Goal: Information Seeking & Learning: Learn about a topic

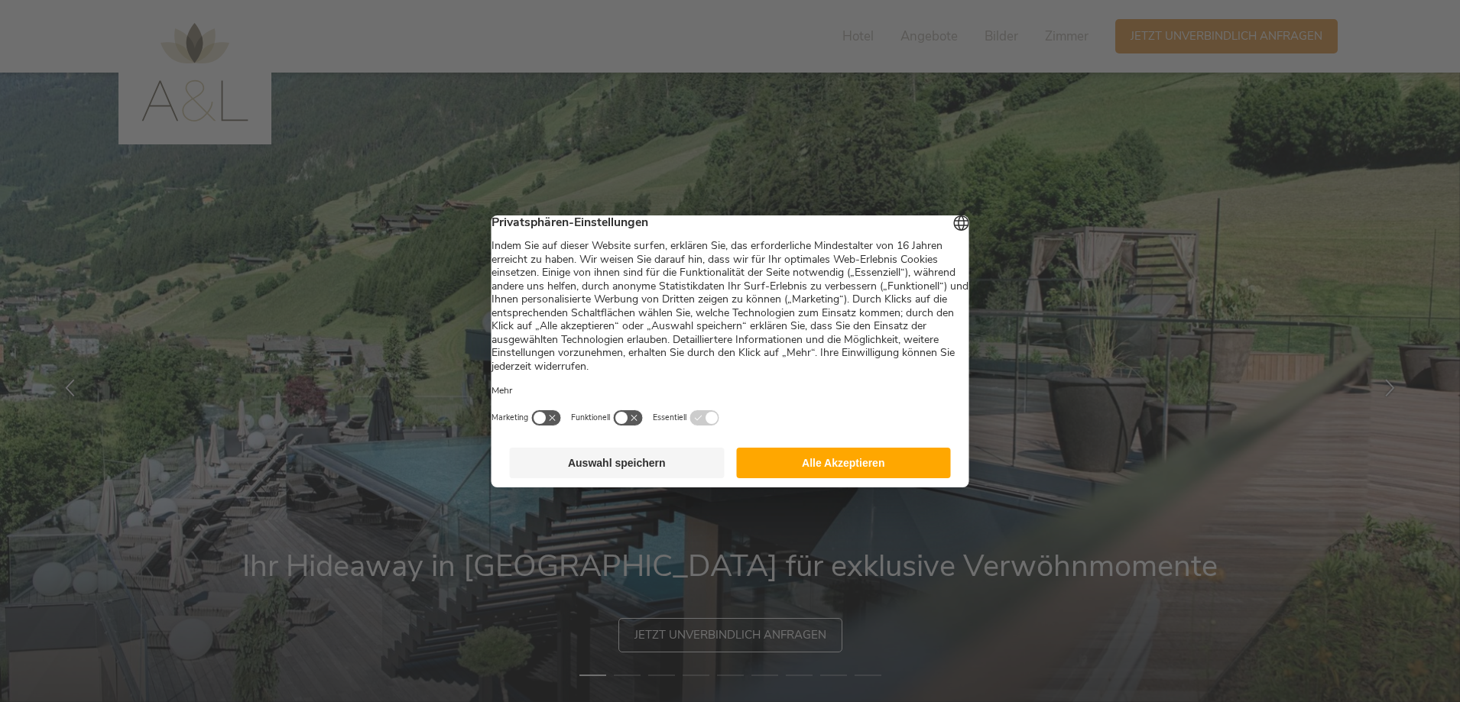
click at [803, 472] on button "Alle Akzeptieren" at bounding box center [843, 463] width 215 height 31
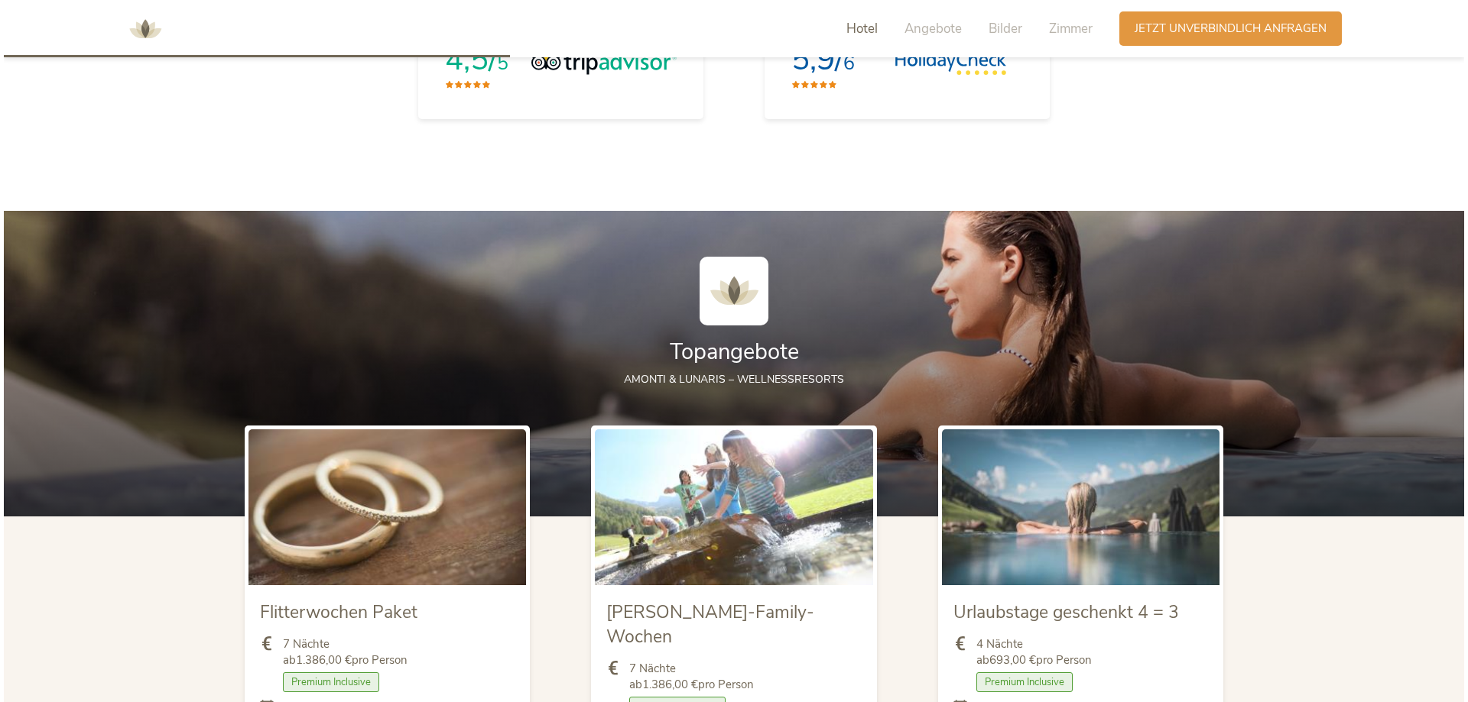
scroll to position [1911, 0]
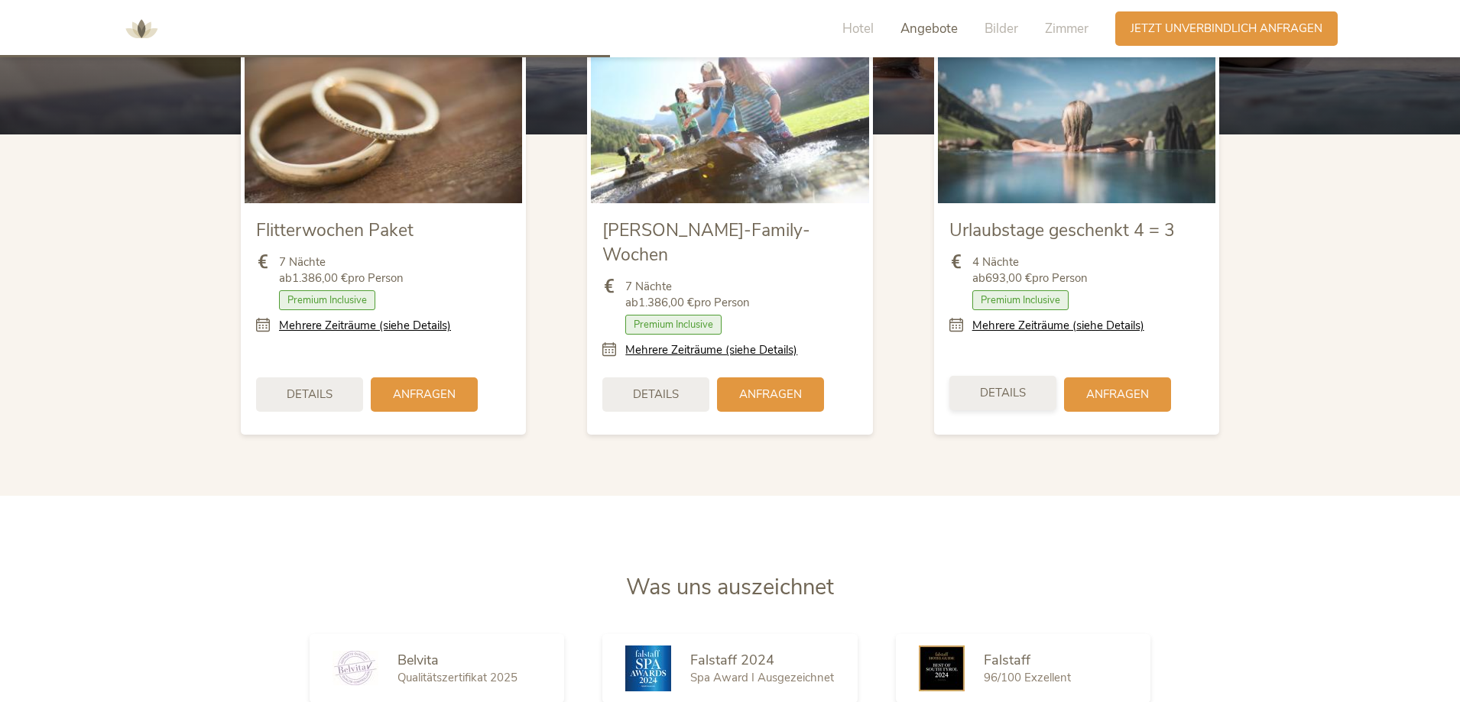
click at [1035, 376] on div "Details" at bounding box center [1002, 393] width 107 height 34
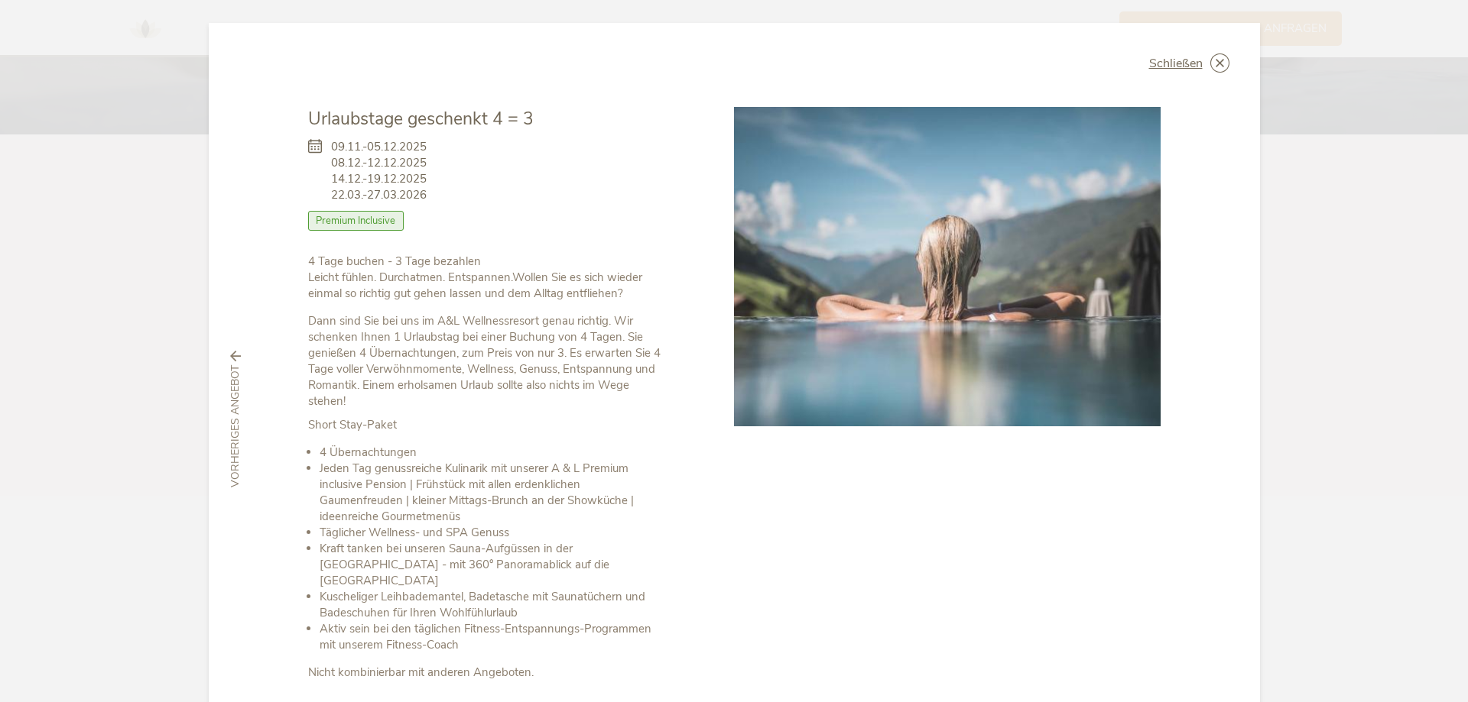
drag, startPoint x: 343, startPoint y: 195, endPoint x: 418, endPoint y: 201, distance: 75.2
click at [418, 201] on span "09.11.-05.12.2025 08.12.-12.12.2025 14.12.-19.12.2025 22.03.-27.03.2026" at bounding box center [379, 171] width 96 height 64
click at [460, 220] on div "Zimmer mit Frühstück Halbpension Vollpension 3/4-Pension Premium Inclusive" at bounding box center [487, 225] width 358 height 28
drag, startPoint x: 326, startPoint y: 196, endPoint x: 425, endPoint y: 197, distance: 98.6
click at [425, 197] on div "09.11.-05.12.2025 08.12.-12.12.2025 14.12.-19.12.2025 22.03.-27.03.2026 Zimmer …" at bounding box center [487, 192] width 358 height 122
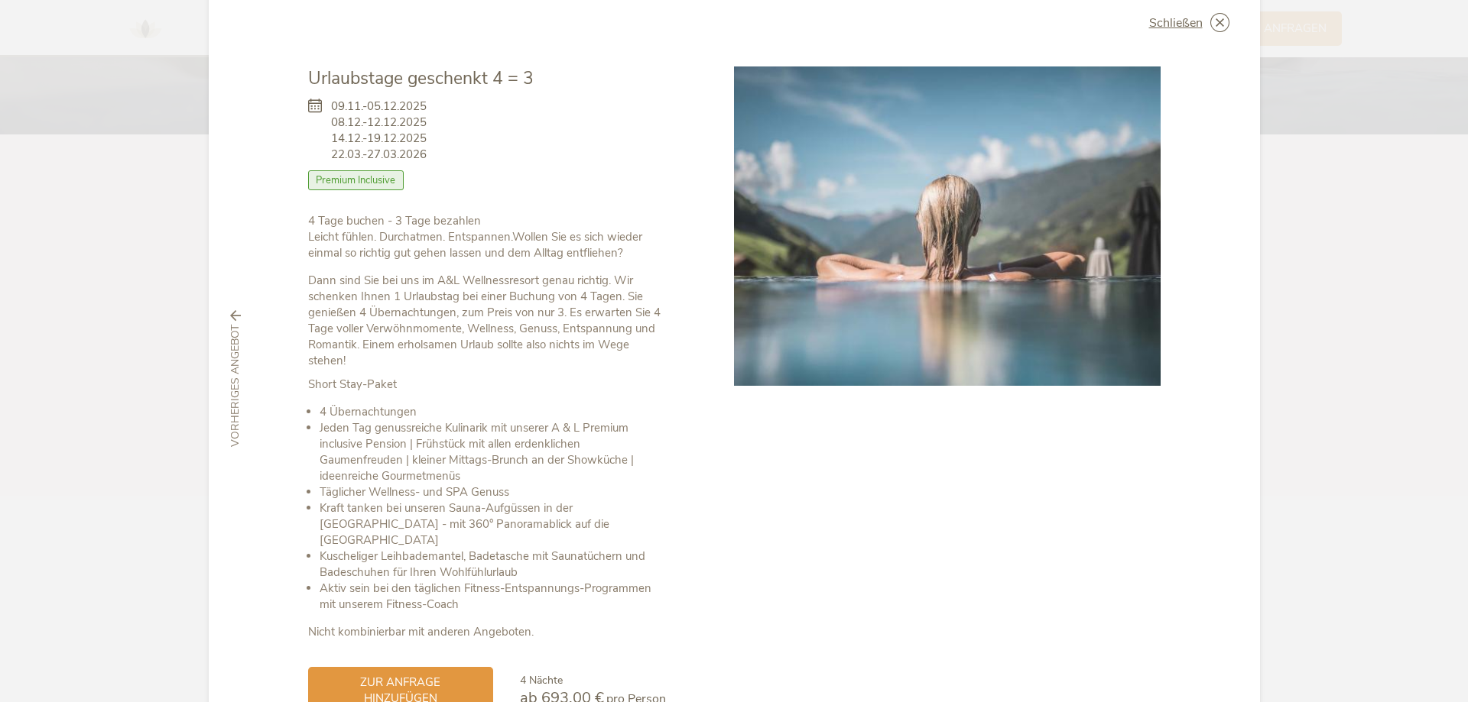
scroll to position [76, 0]
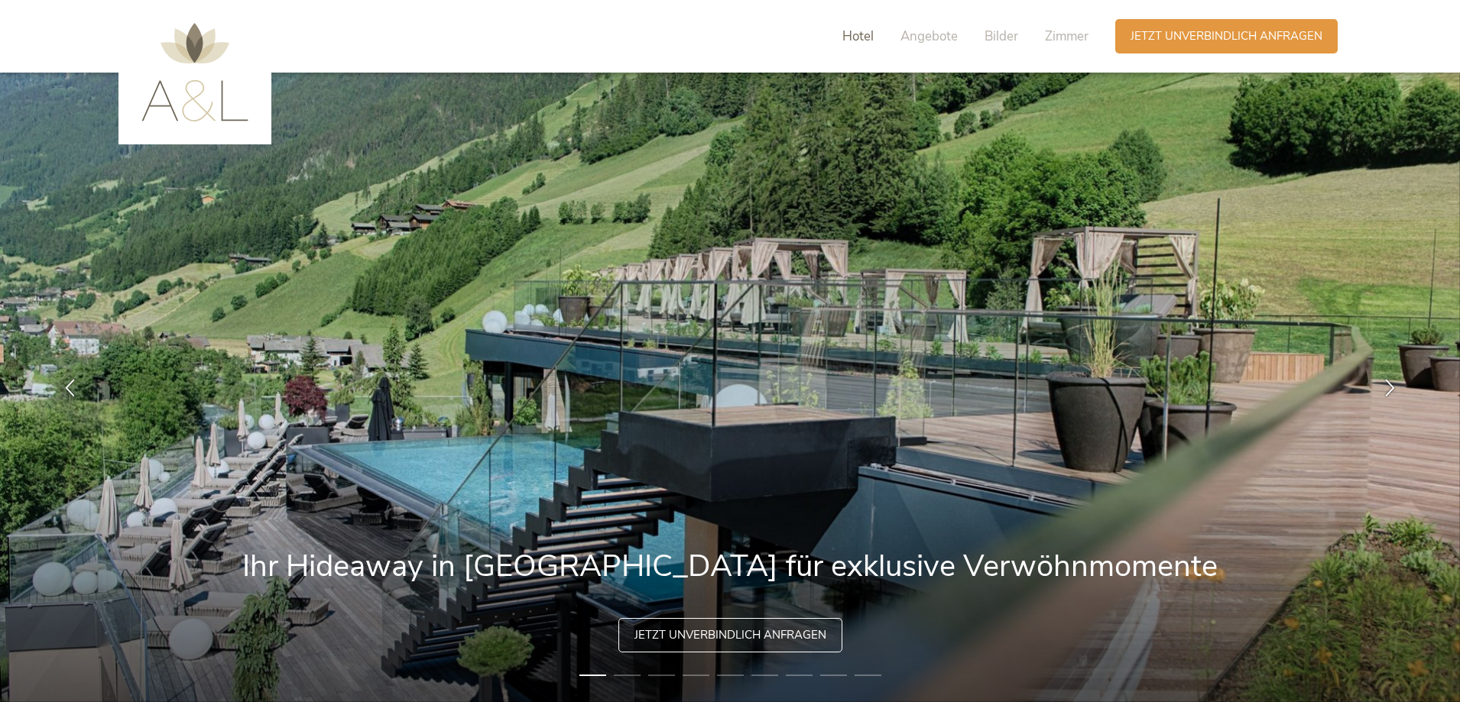
click at [866, 31] on span "Hotel" at bounding box center [857, 37] width 31 height 18
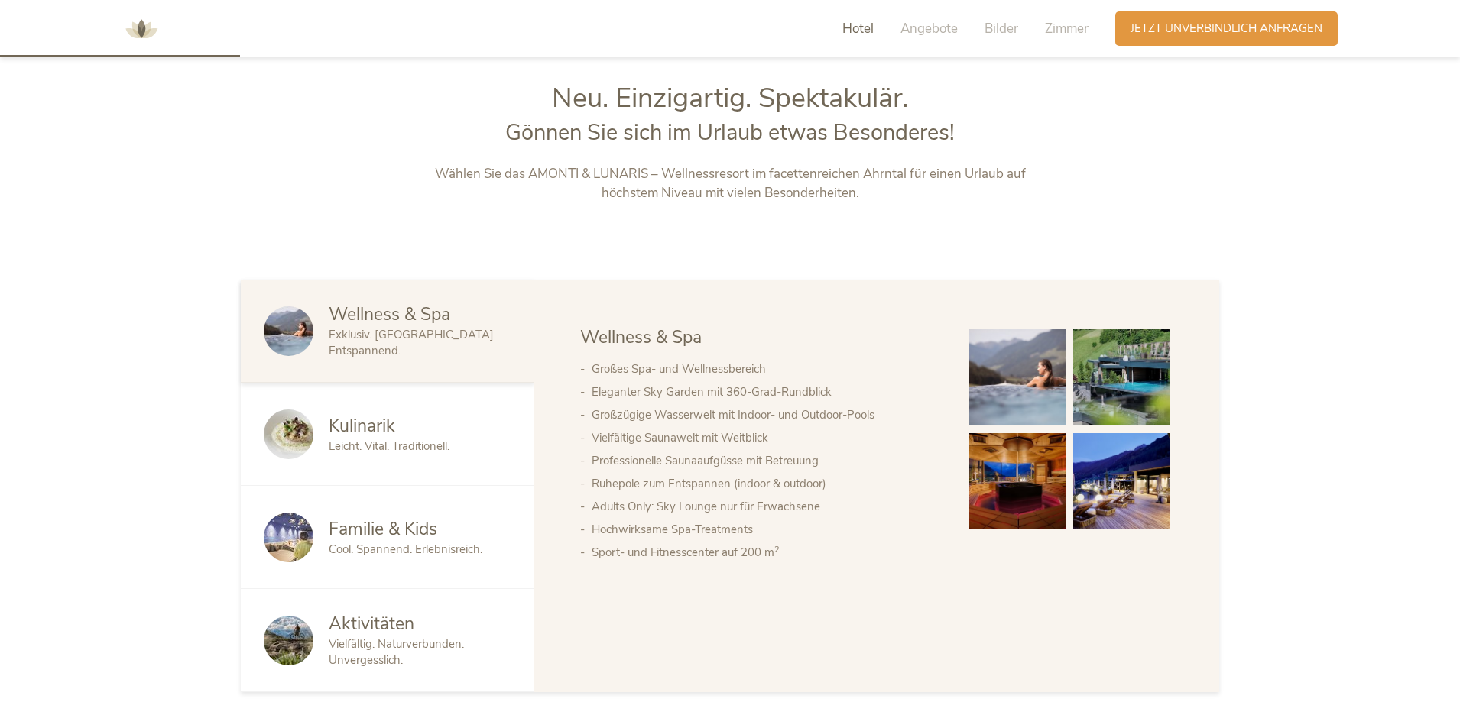
scroll to position [755, 0]
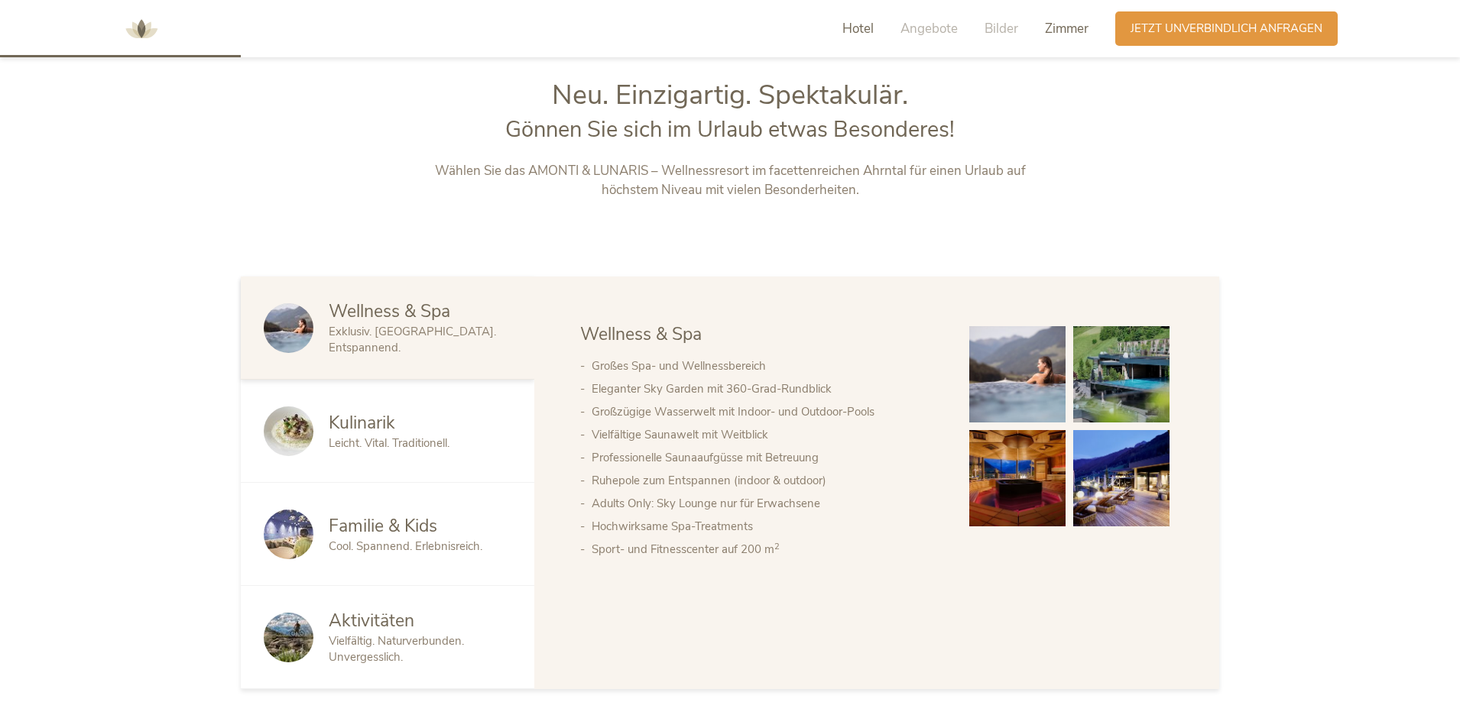
click at [1069, 29] on span "Zimmer" at bounding box center [1067, 29] width 44 height 18
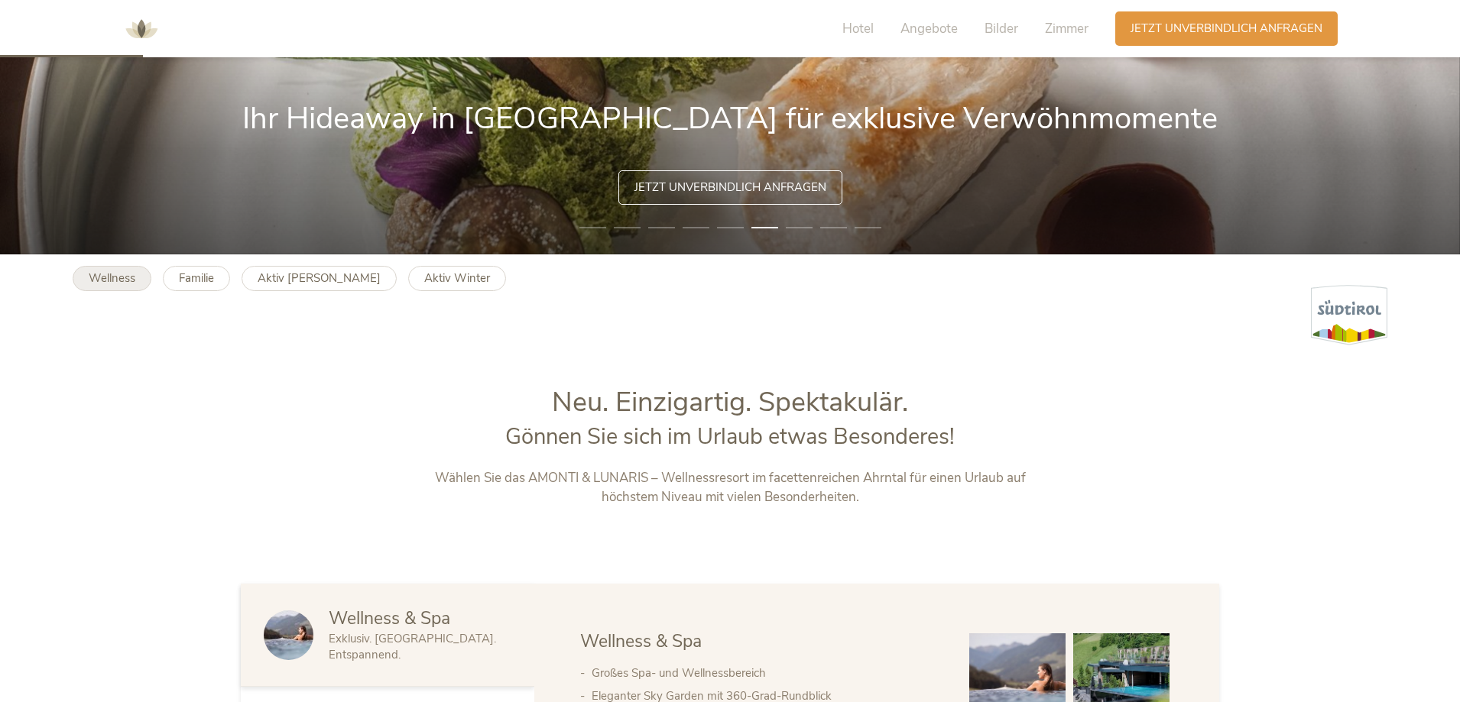
click at [120, 276] on b "Wellness" at bounding box center [112, 278] width 47 height 15
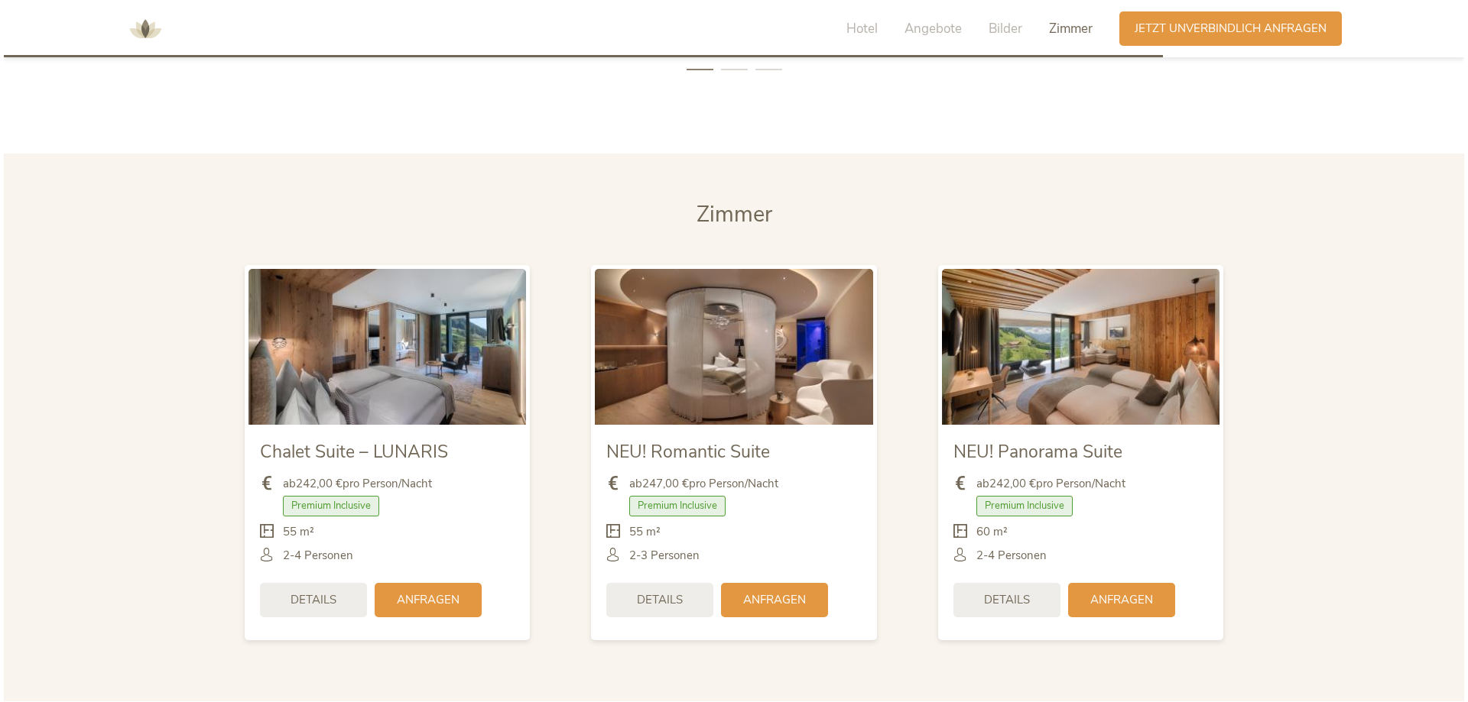
scroll to position [3745, 0]
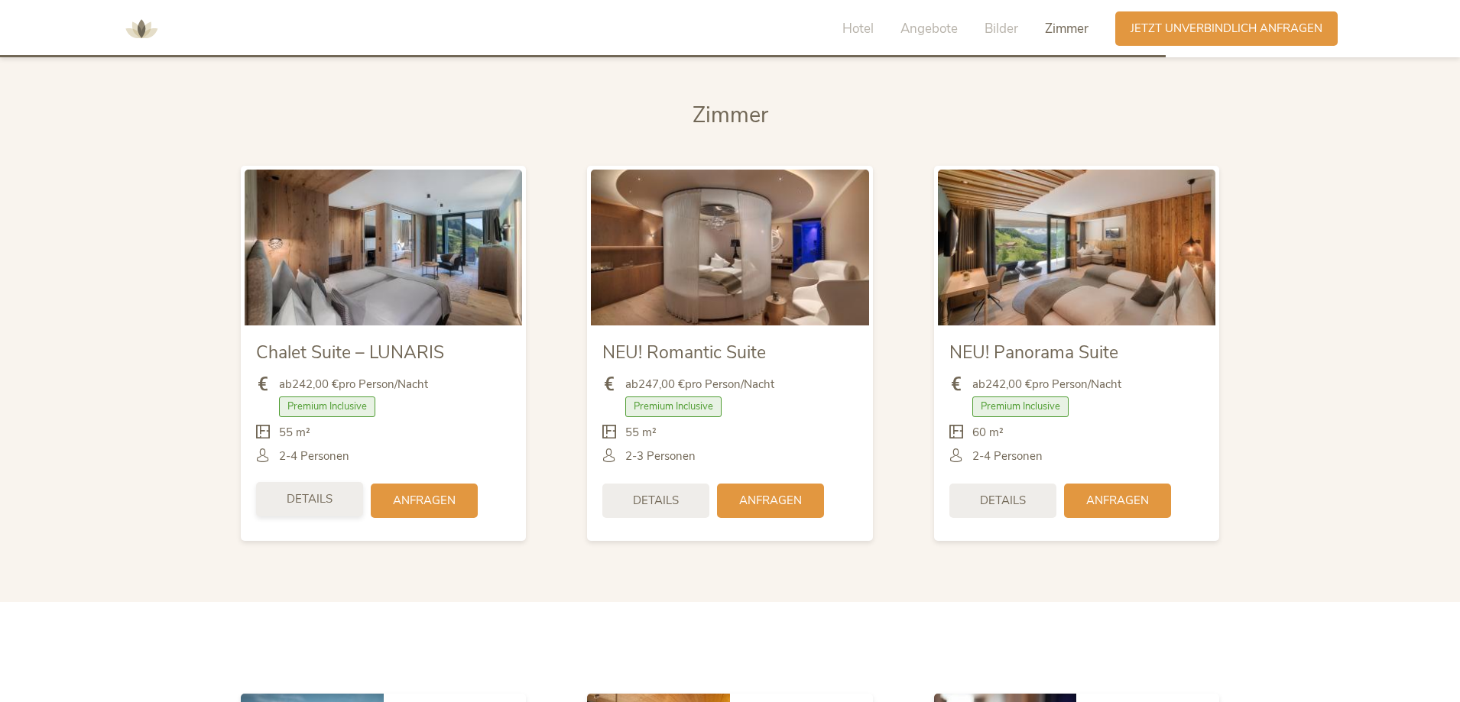
click at [322, 496] on span "Details" at bounding box center [310, 499] width 46 height 16
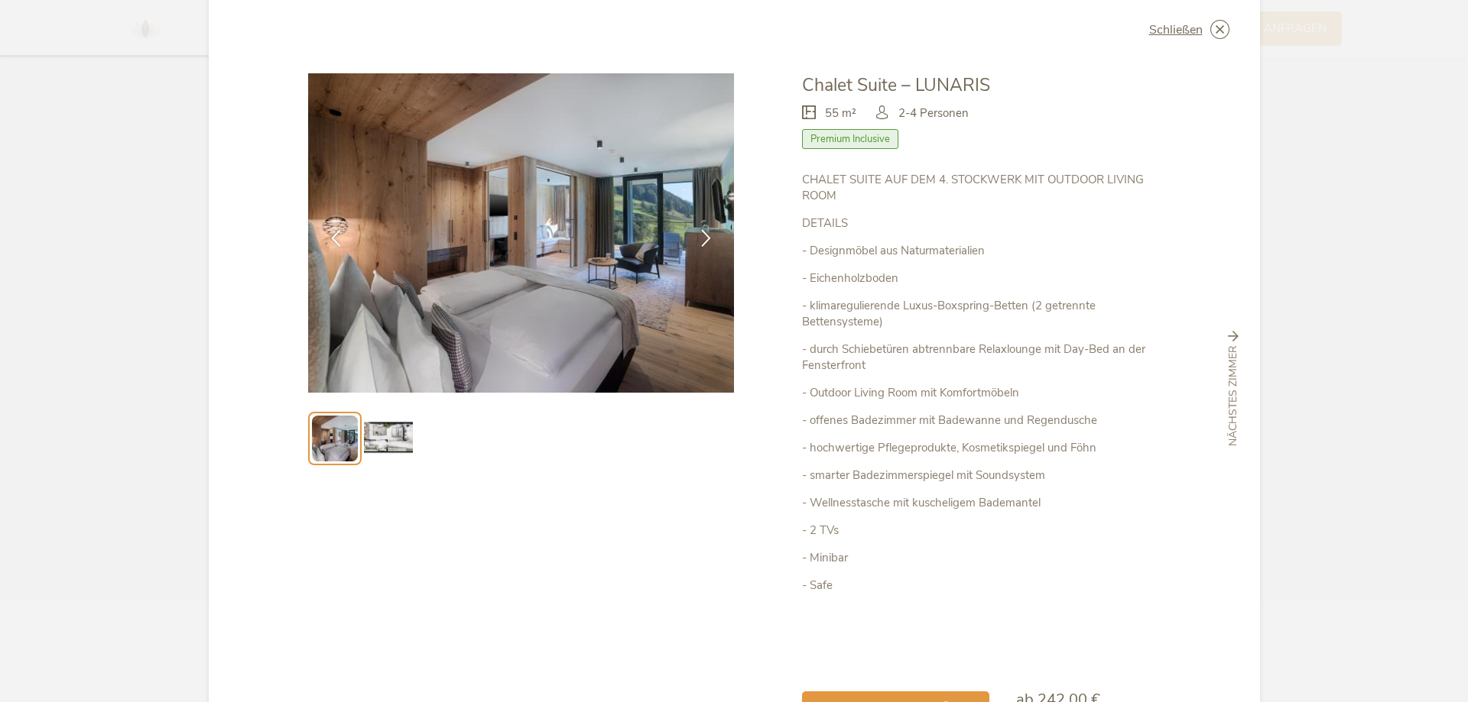
scroll to position [0, 0]
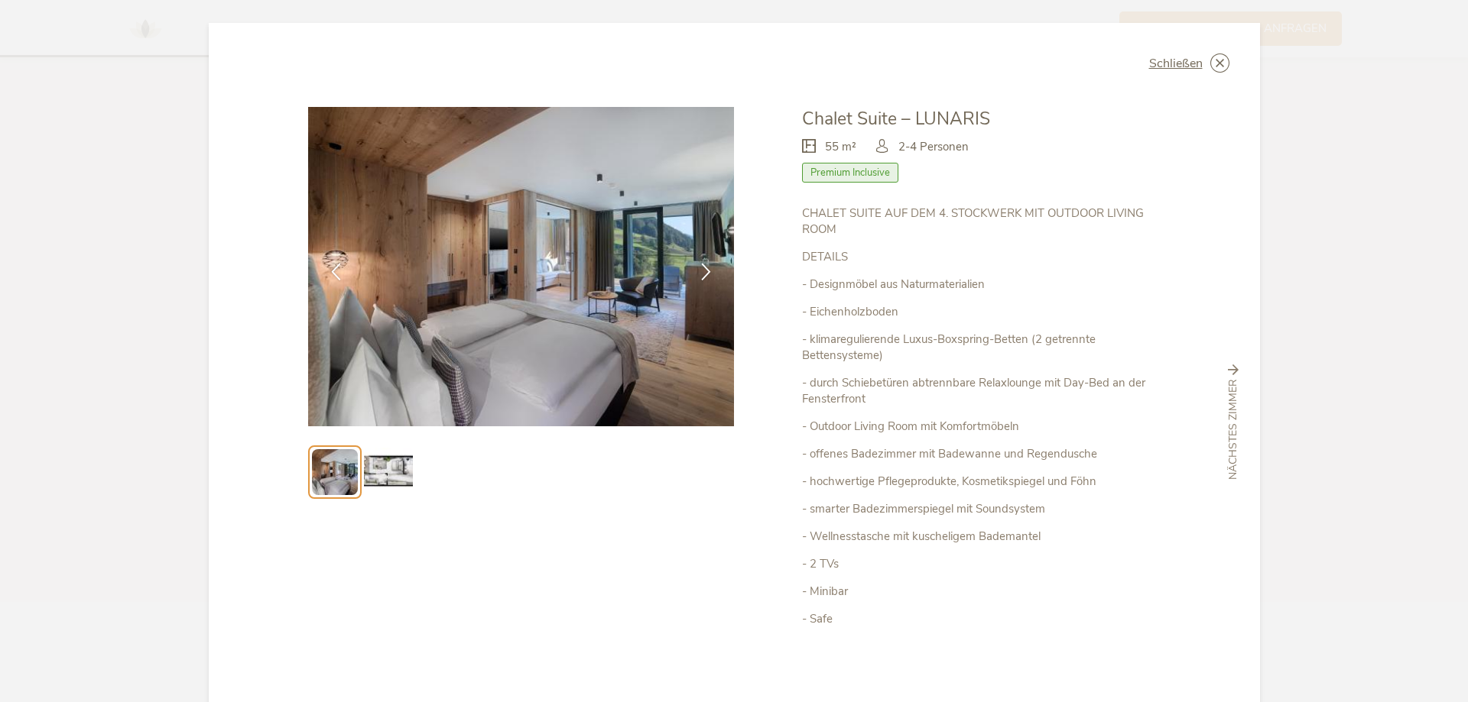
click at [371, 472] on img at bounding box center [388, 472] width 49 height 49
